Goal: Understand site structure: Grasp the organization and layout of the website

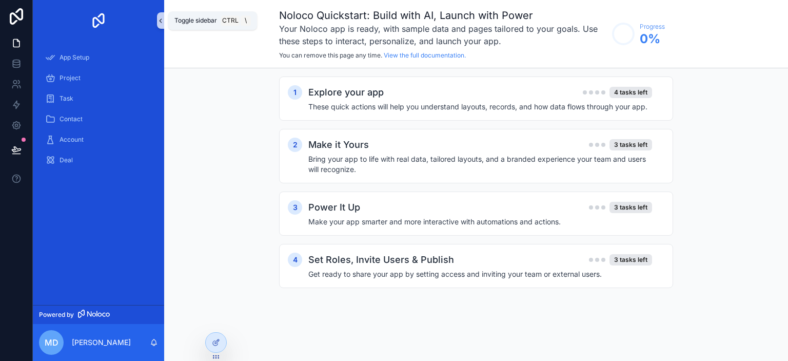
click at [162, 23] on icon "scrollable content" at bounding box center [160, 21] width 7 height 8
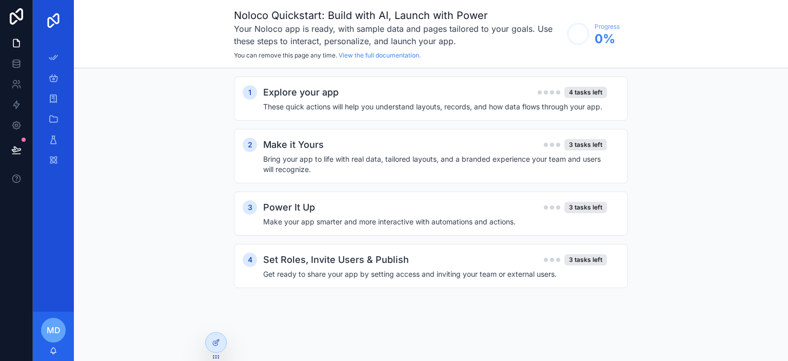
click at [60, 20] on img "scrollable content" at bounding box center [53, 20] width 16 height 16
click at [66, 18] on link "scrollable content" at bounding box center [53, 20] width 29 height 16
click at [67, 18] on link "scrollable content" at bounding box center [53, 20] width 29 height 16
drag, startPoint x: 67, startPoint y: 18, endPoint x: 91, endPoint y: 24, distance: 24.4
click at [91, 24] on div "App Setup Project Task Contact Account Deal MD [PERSON_NAME] Noloco Quickstart:…" at bounding box center [410, 180] width 755 height 361
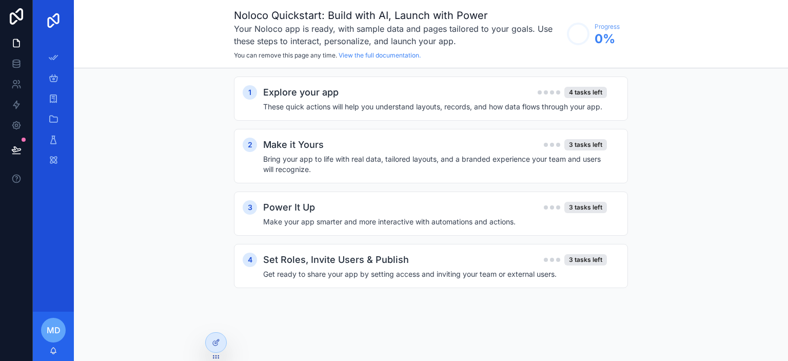
click at [71, 21] on div "scrollable content" at bounding box center [53, 20] width 41 height 41
click at [63, 19] on link "scrollable content" at bounding box center [53, 20] width 29 height 16
click at [16, 59] on icon at bounding box center [16, 63] width 10 height 10
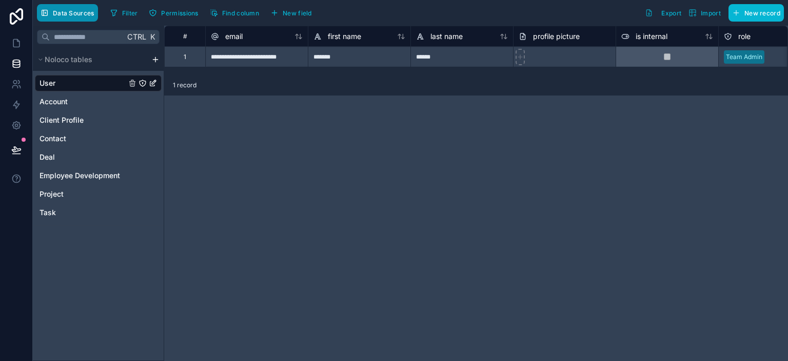
click at [51, 8] on button "Data Sources" at bounding box center [67, 12] width 61 height 17
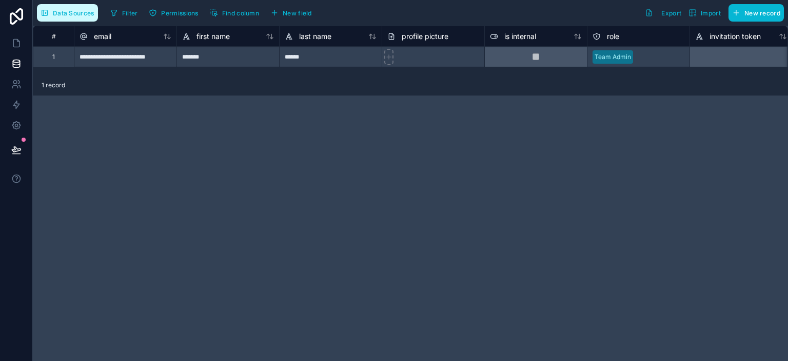
click at [51, 8] on button "Data Sources" at bounding box center [67, 12] width 61 height 17
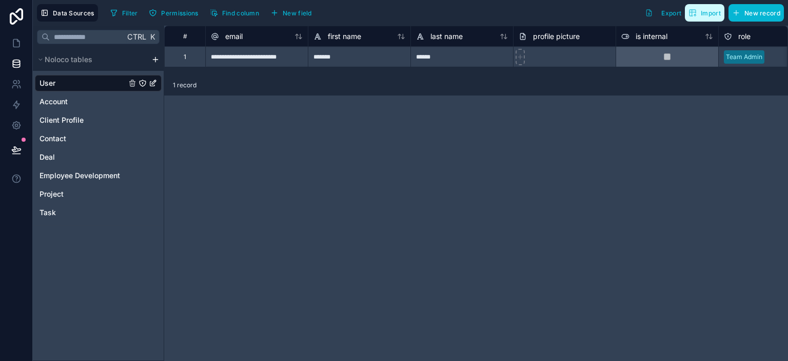
click at [709, 12] on span "Import" at bounding box center [711, 13] width 20 height 8
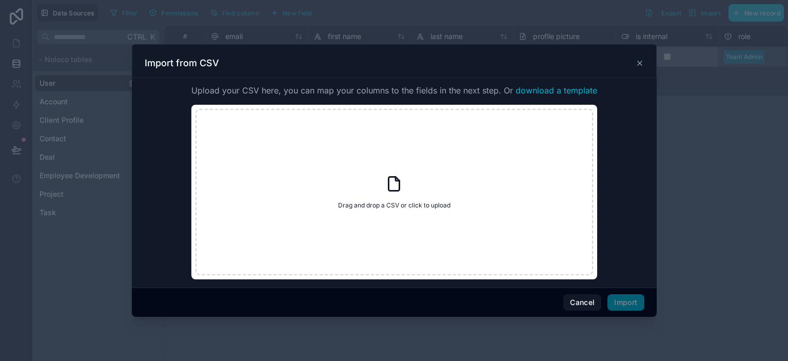
click at [639, 64] on icon at bounding box center [640, 63] width 4 height 4
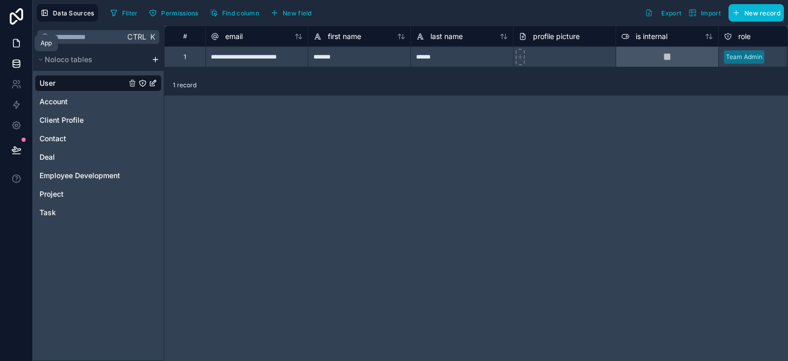
click at [16, 46] on icon at bounding box center [16, 43] width 10 height 10
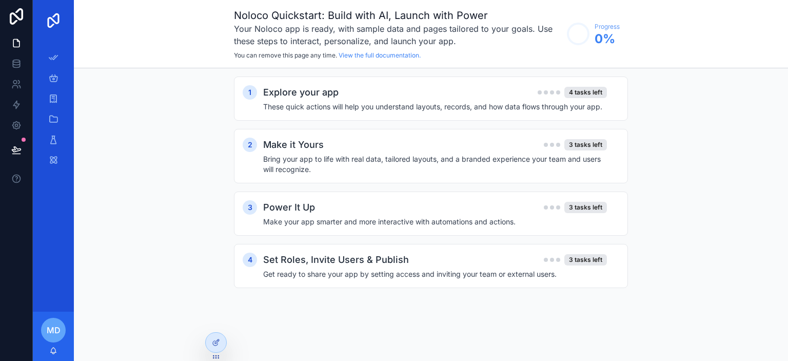
click at [718, 123] on div "1 Explore your app 4 tasks left These quick actions will help you understand la…" at bounding box center [431, 192] width 714 height 248
click at [15, 128] on icon at bounding box center [16, 126] width 8 height 8
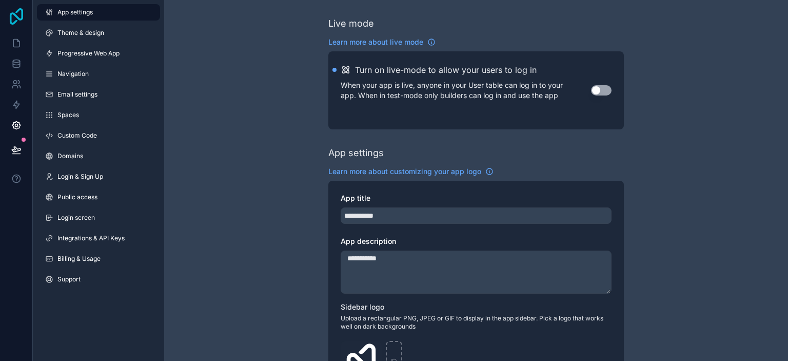
click at [16, 17] on icon at bounding box center [16, 16] width 13 height 16
